Goal: Find specific page/section: Find specific page/section

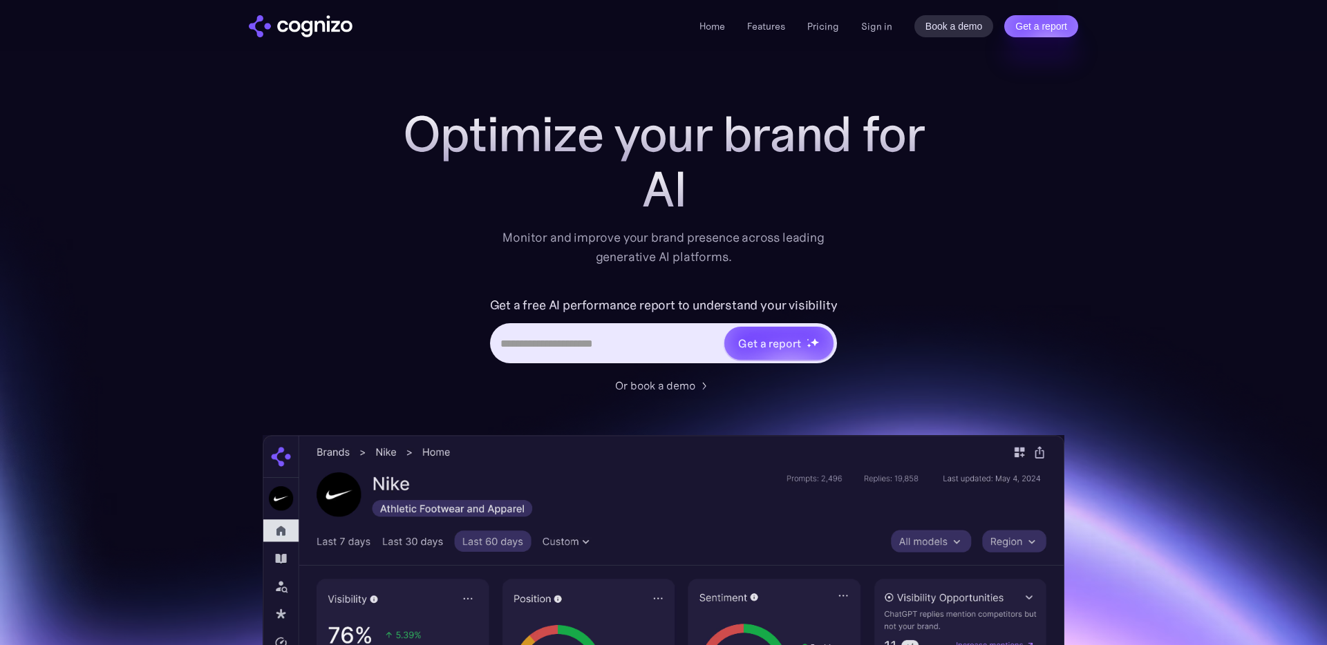
click at [860, 30] on div "Home Features Pricing Book a demo Get a report Sign in Book a demo Get a report" at bounding box center [888, 26] width 379 height 22
click at [872, 28] on link "Sign in" at bounding box center [876, 26] width 31 height 17
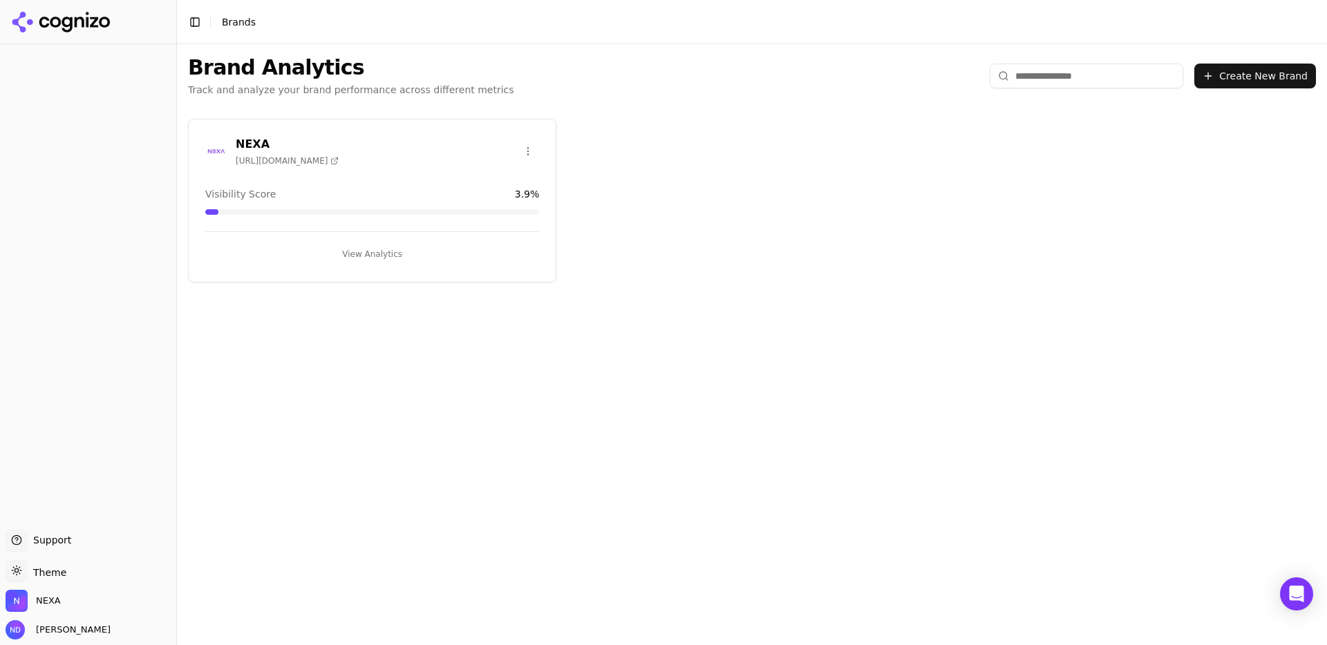
click at [377, 256] on button "View Analytics" at bounding box center [372, 254] width 334 height 22
